Goal: Register for event/course

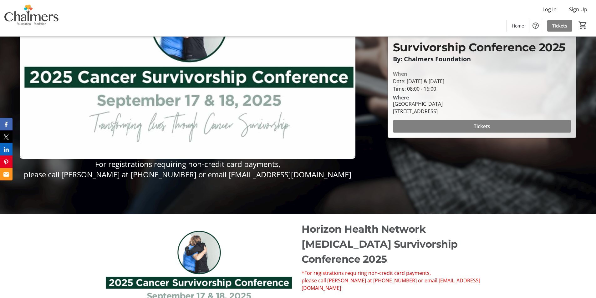
scroll to position [125, 0]
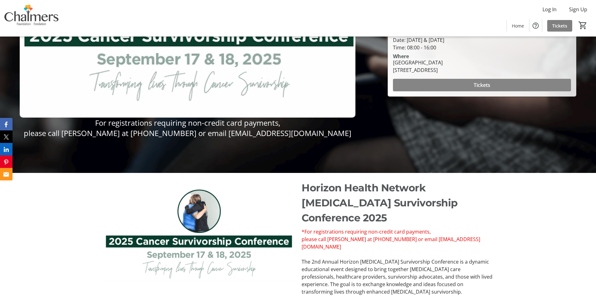
click at [480, 81] on span at bounding box center [482, 85] width 178 height 15
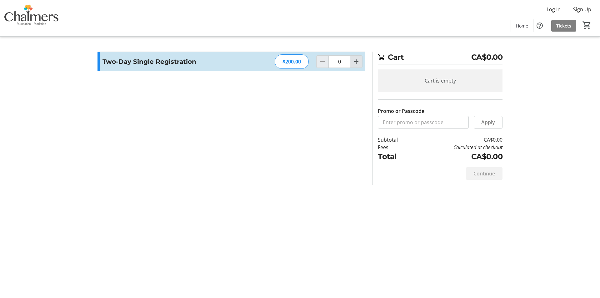
click at [356, 62] on mat-icon "Increment by one" at bounding box center [357, 62] width 8 height 8
type input "1"
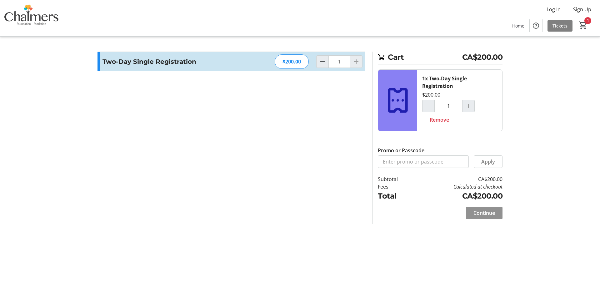
click at [484, 212] on span "Continue" at bounding box center [485, 213] width 22 height 8
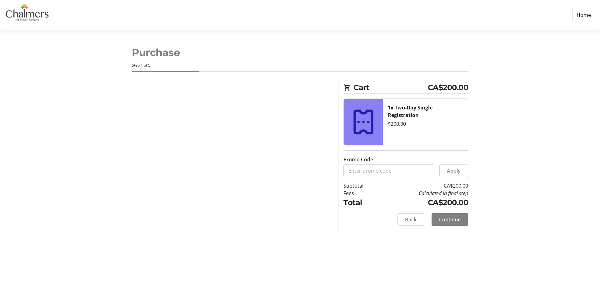
select select "CA"
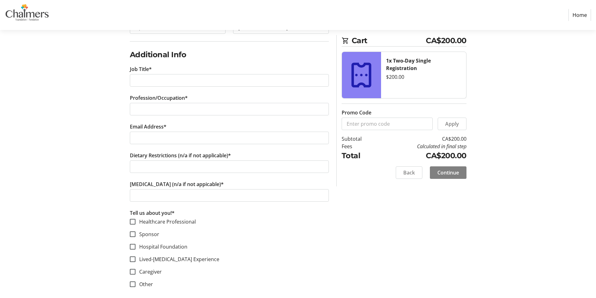
scroll to position [350, 0]
